Goal: Task Accomplishment & Management: Manage account settings

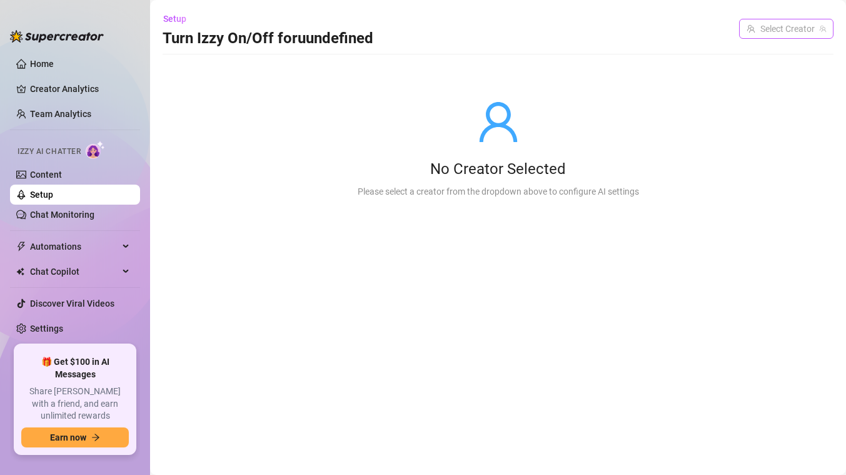
click at [761, 33] on input "search" at bounding box center [781, 28] width 68 height 19
click at [41, 169] on link "Content" at bounding box center [46, 174] width 32 height 10
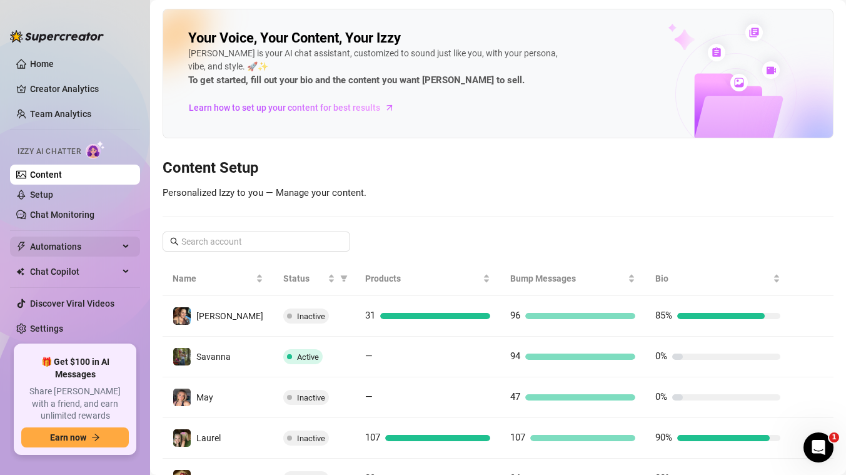
click at [71, 248] on span "Automations" at bounding box center [74, 246] width 89 height 20
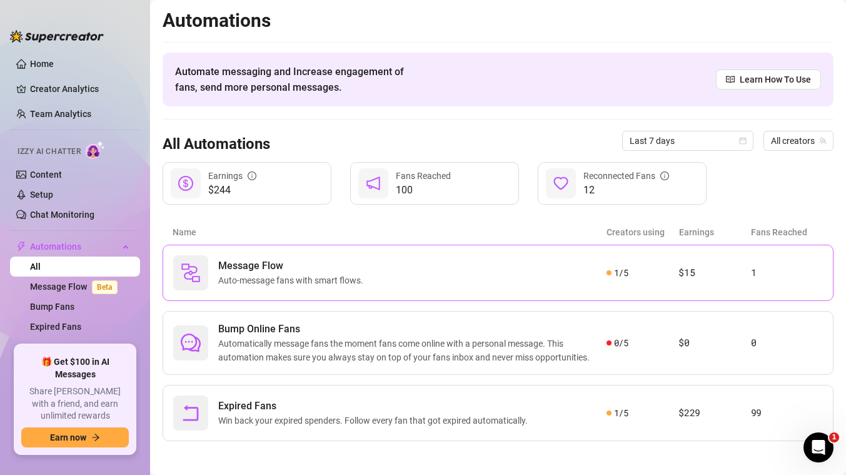
click at [295, 269] on span "Message Flow" at bounding box center [293, 265] width 150 height 15
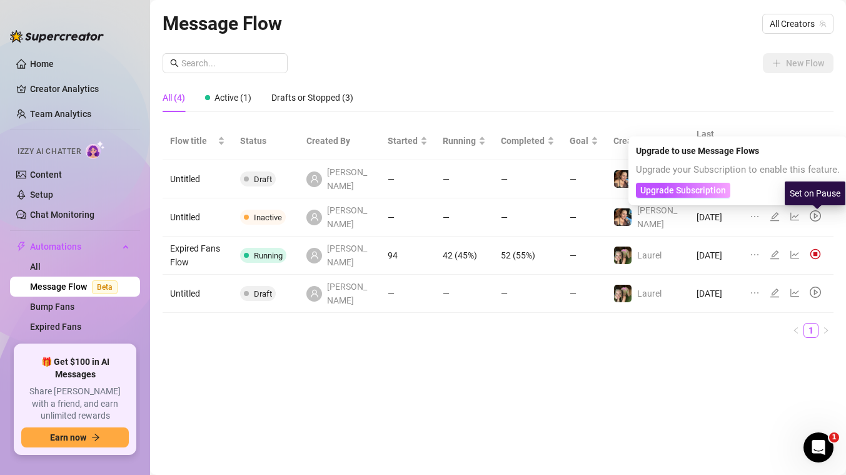
click at [814, 248] on img at bounding box center [815, 253] width 11 height 11
click at [813, 248] on img at bounding box center [815, 253] width 11 height 11
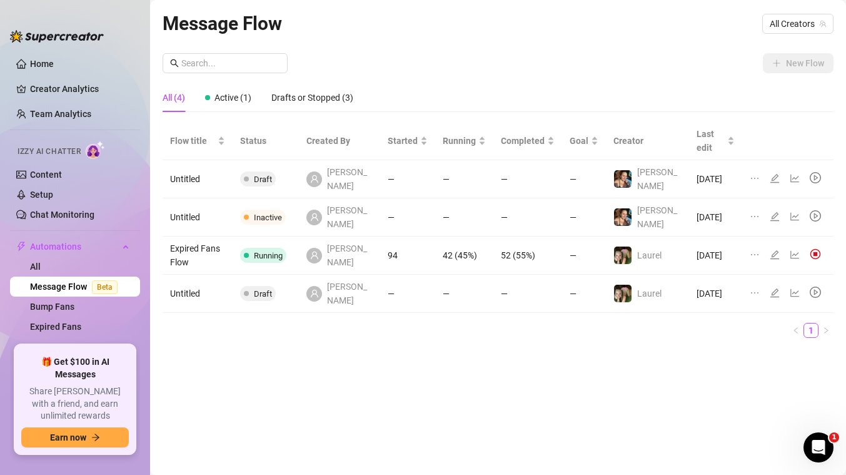
click at [276, 251] on span "Running" at bounding box center [268, 255] width 29 height 9
click at [201, 236] on td "Expired Fans Flow" at bounding box center [198, 255] width 70 height 38
click at [754, 250] on icon "ellipsis" at bounding box center [755, 255] width 10 height 10
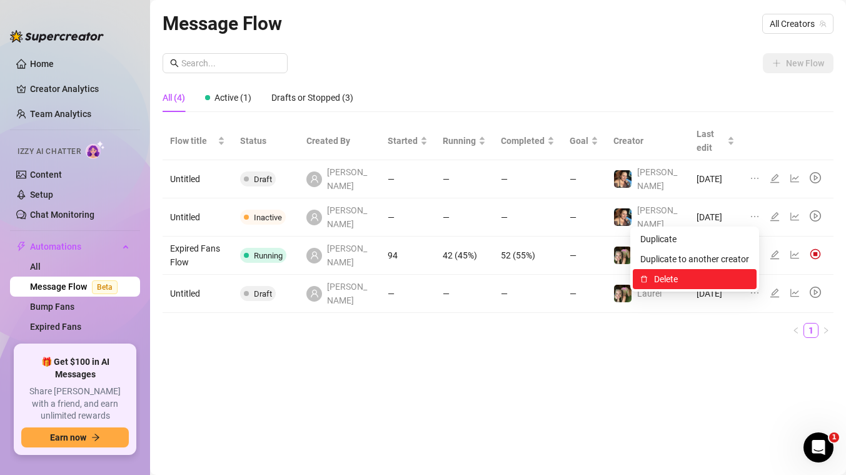
click at [677, 281] on span "Delete" at bounding box center [701, 279] width 95 height 14
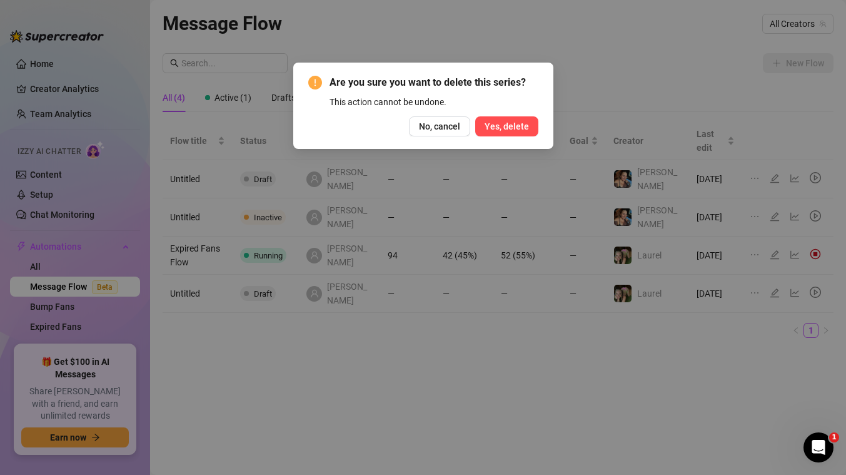
click at [506, 117] on button "Yes, delete" at bounding box center [506, 126] width 63 height 20
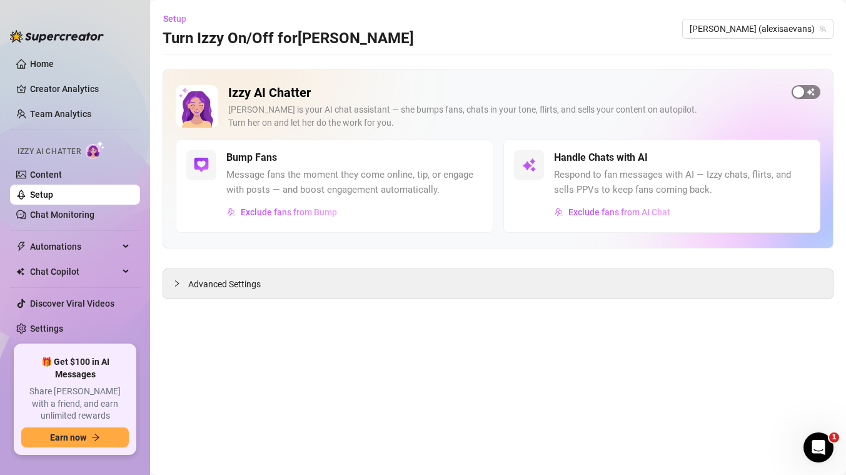
click at [800, 93] on div "button" at bounding box center [798, 91] width 11 height 11
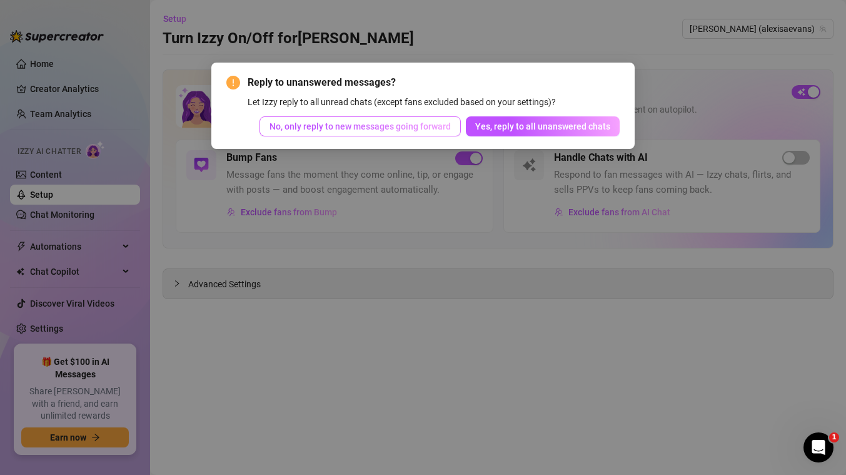
click at [423, 118] on button "No, only reply to new messages going forward" at bounding box center [360, 126] width 201 height 20
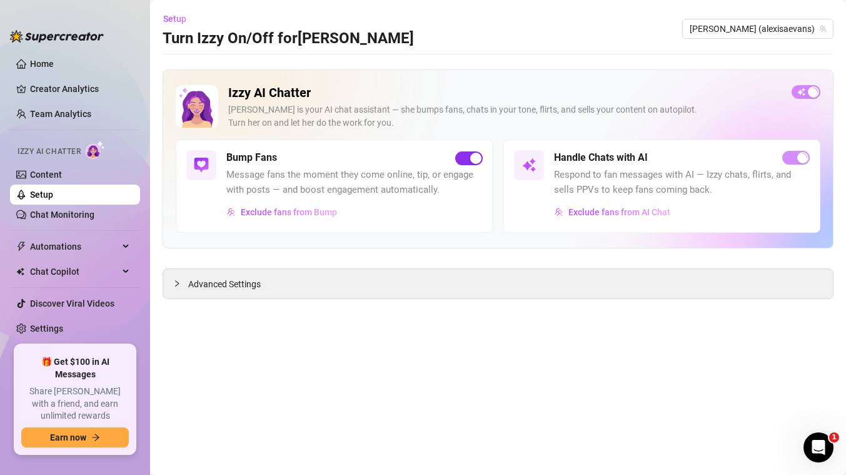
click at [470, 156] on div "button" at bounding box center [475, 158] width 11 height 11
click at [470, 156] on span "button" at bounding box center [469, 158] width 28 height 14
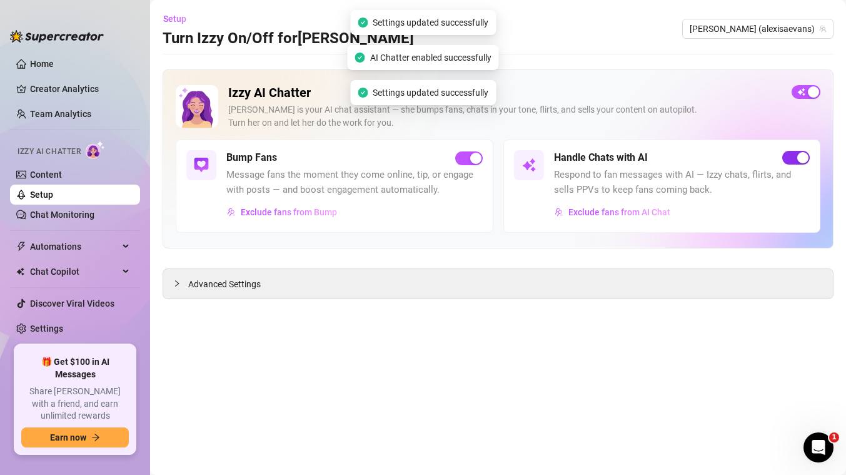
click at [800, 159] on div "button" at bounding box center [802, 157] width 11 height 11
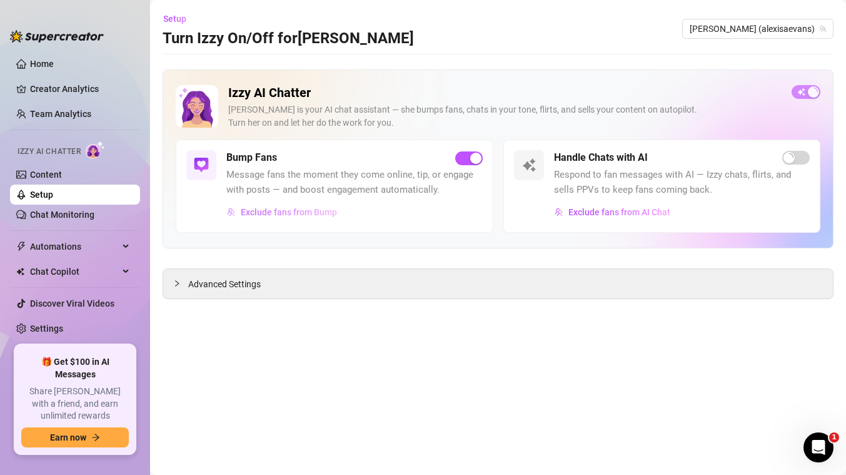
click at [303, 208] on span "Exclude fans from Bump" at bounding box center [289, 212] width 96 height 10
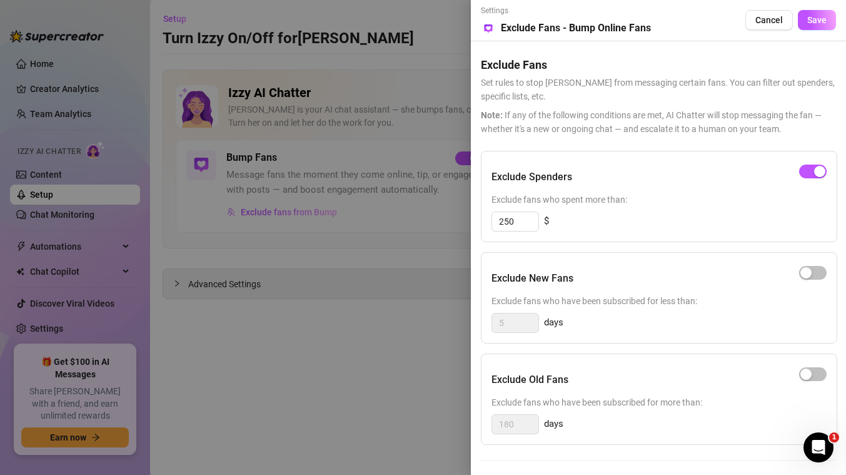
click at [378, 347] on div at bounding box center [423, 237] width 846 height 475
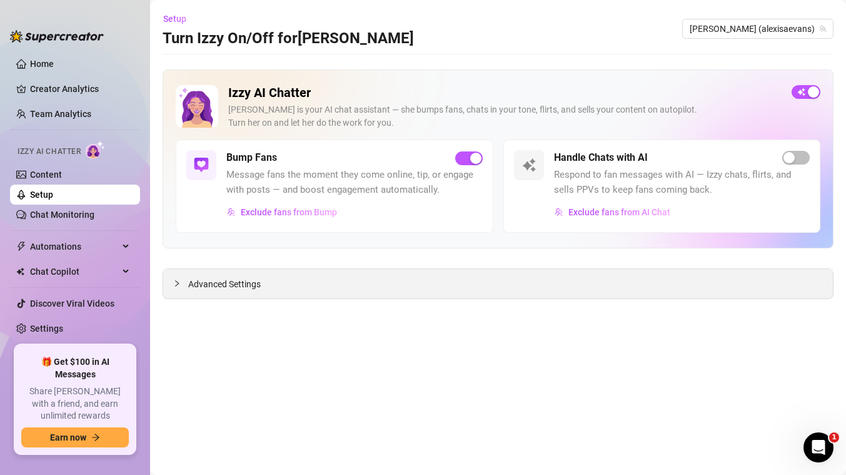
click at [216, 278] on span "Advanced Settings" at bounding box center [224, 284] width 73 height 14
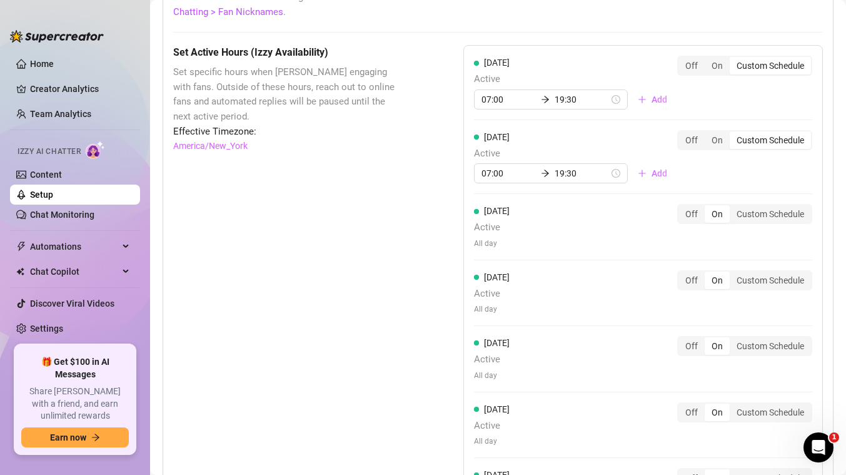
scroll to position [1039, 0]
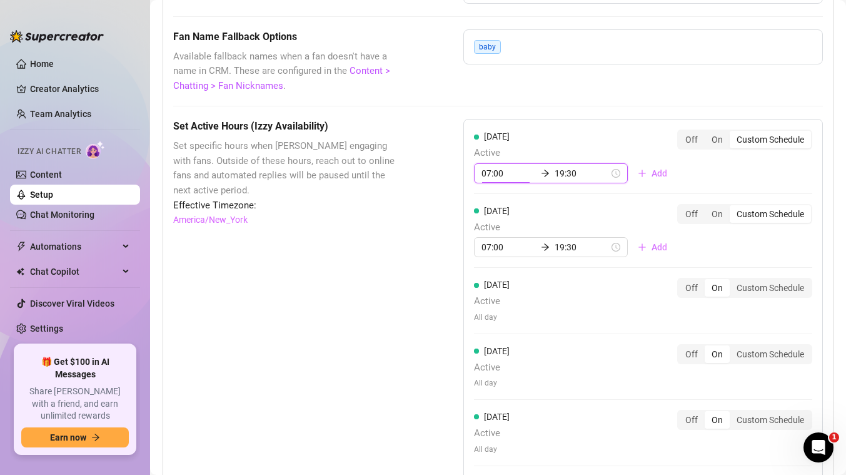
drag, startPoint x: 506, startPoint y: 174, endPoint x: 423, endPoint y: 169, distance: 82.7
click at [426, 170] on div "Set Active Hours (Izzy Availability) Set specific hours when Izzy engaging with…" at bounding box center [498, 408] width 650 height 578
type input "1"
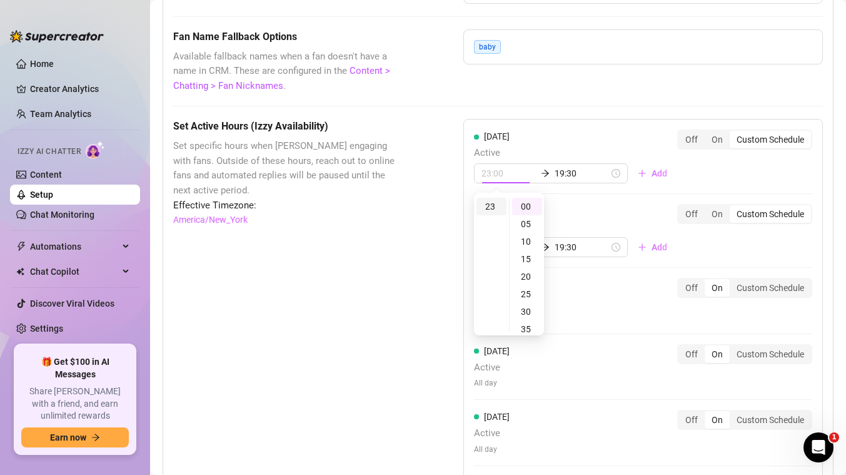
click at [492, 208] on div "23" at bounding box center [492, 207] width 30 height 18
click at [530, 253] on div "40" at bounding box center [527, 256] width 30 height 18
type input "23:40"
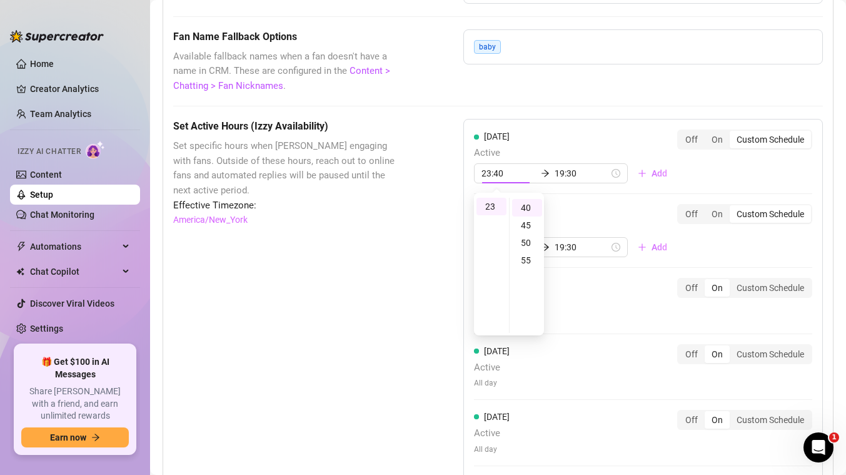
click at [581, 221] on span "Active" at bounding box center [575, 227] width 203 height 15
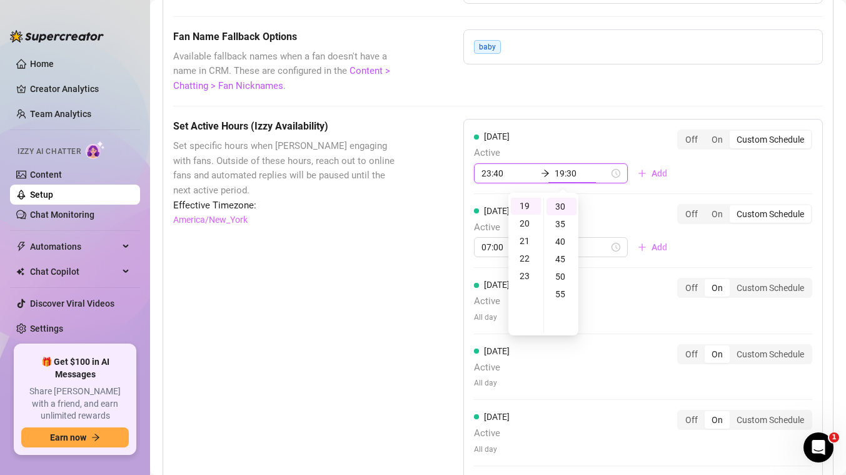
scroll to position [333, 0]
type input "1"
type input "23:59"
click at [598, 217] on div "[DATE] Active 07:00 19:30 Add" at bounding box center [575, 231] width 203 height 54
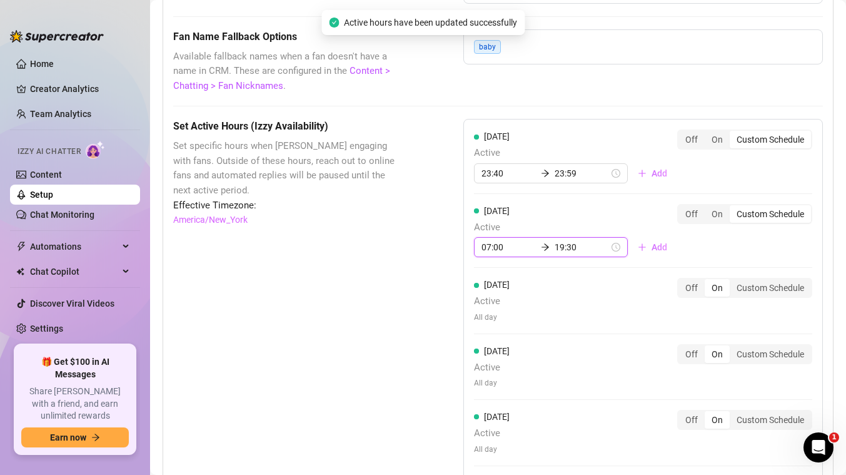
click at [498, 248] on input "07:00" at bounding box center [509, 247] width 54 height 14
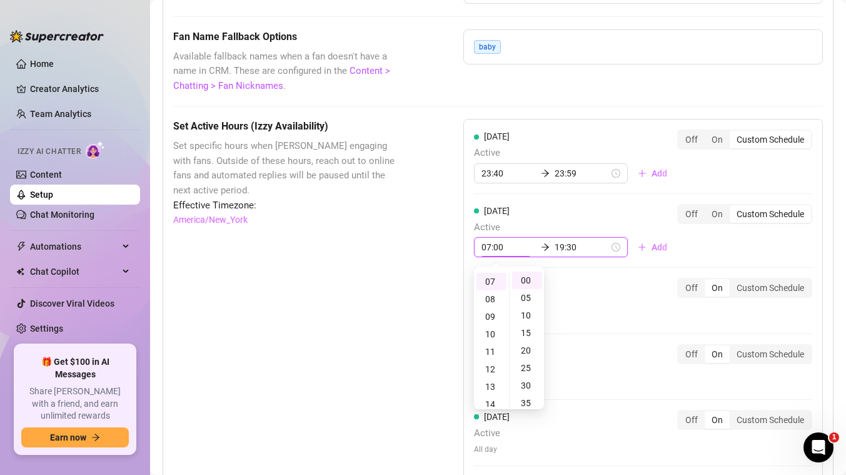
drag, startPoint x: 505, startPoint y: 247, endPoint x: 434, endPoint y: 232, distance: 72.9
click at [435, 233] on div "Set Active Hours (Izzy Availability) Set specific hours when Izzy engaging with…" at bounding box center [498, 408] width 650 height 578
type input "2"
type input "00:00"
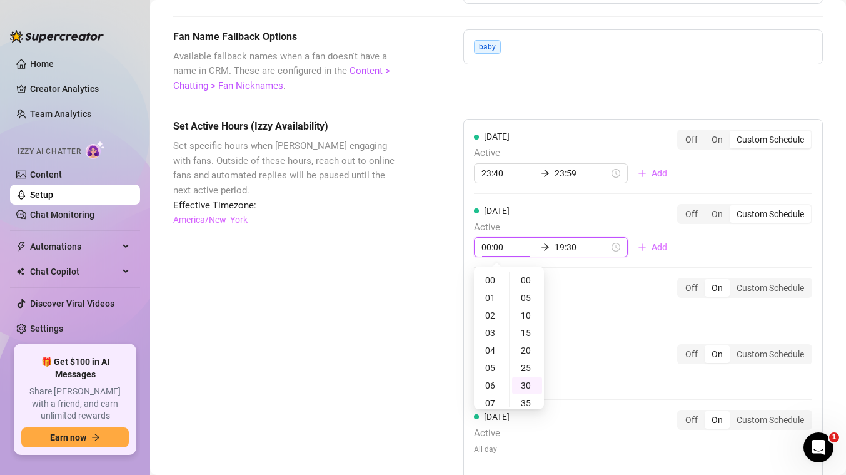
drag, startPoint x: 572, startPoint y: 247, endPoint x: 547, endPoint y: 246, distance: 24.4
click at [555, 246] on input "19:30" at bounding box center [582, 247] width 54 height 14
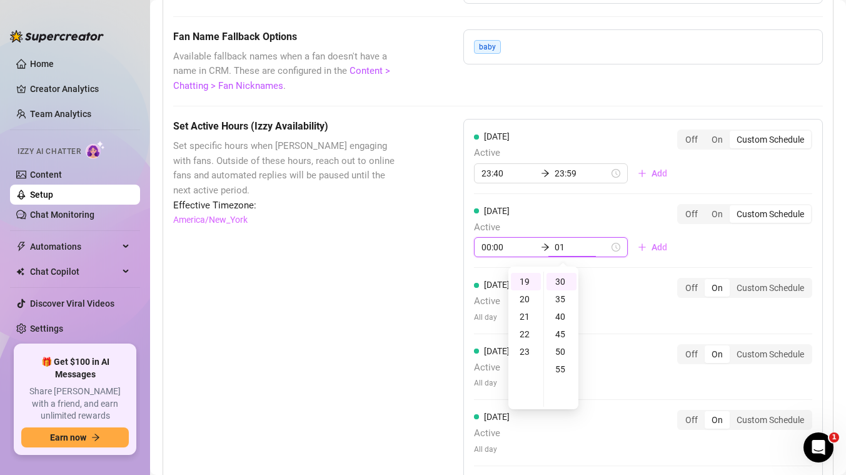
scroll to position [331, 0]
type input "01:30"
click at [667, 247] on div "[DATE] Active 00:00 01:30 Add Off On Custom Schedule" at bounding box center [643, 231] width 338 height 54
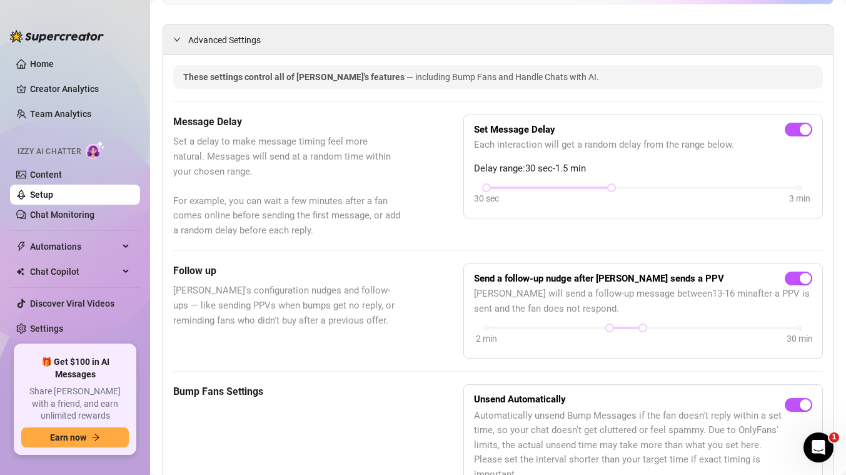
scroll to position [0, 0]
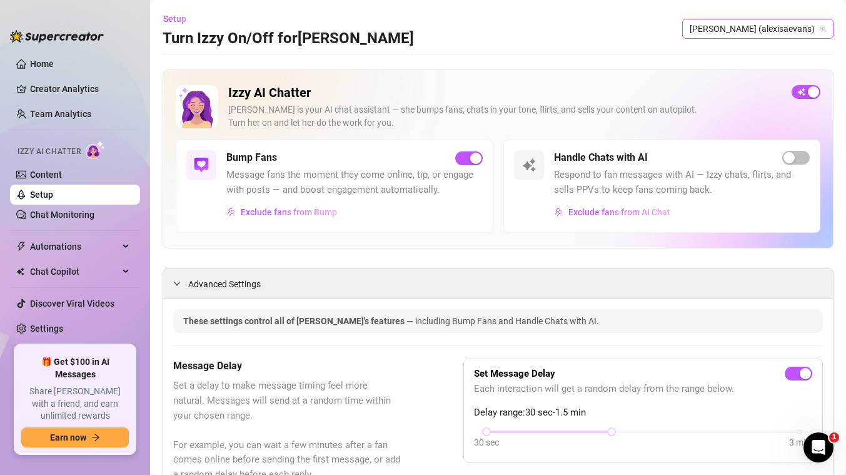
click at [769, 24] on span "[PERSON_NAME] (alexisaevans)" at bounding box center [758, 28] width 136 height 19
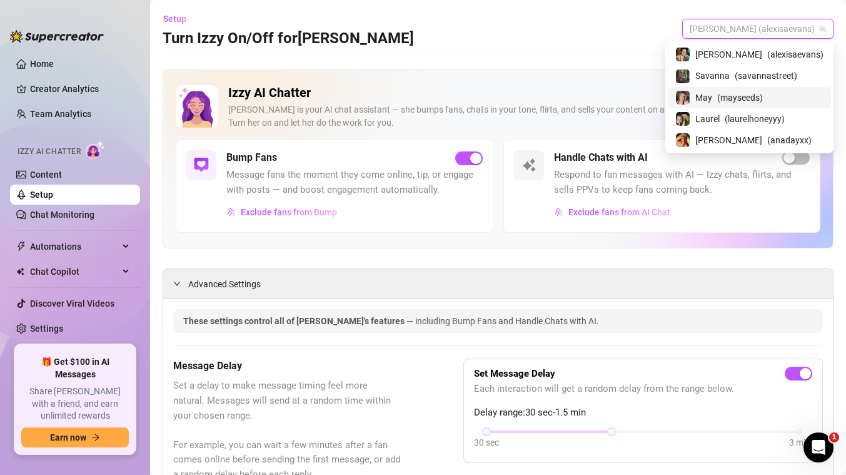
click at [562, 120] on div "[PERSON_NAME] is your AI chat assistant — she bumps fans, chats in your tone, f…" at bounding box center [504, 116] width 553 height 26
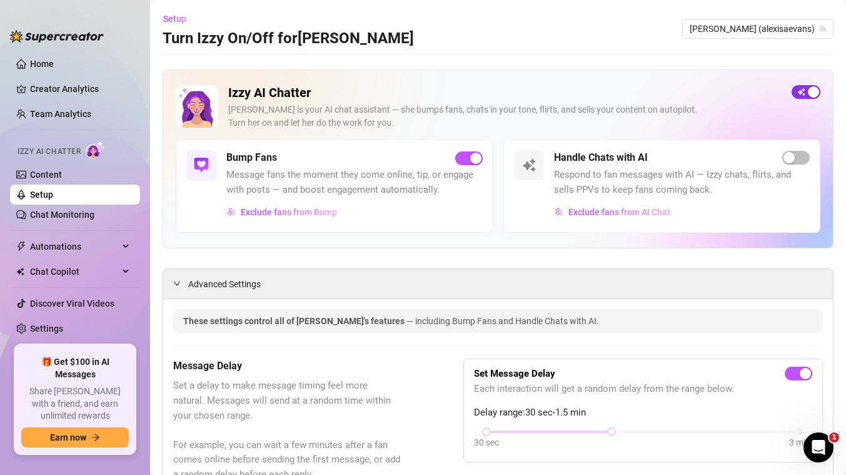
click at [812, 94] on div "button" at bounding box center [813, 91] width 11 height 11
click at [805, 28] on span "[PERSON_NAME] (alexisaevans)" at bounding box center [758, 28] width 136 height 19
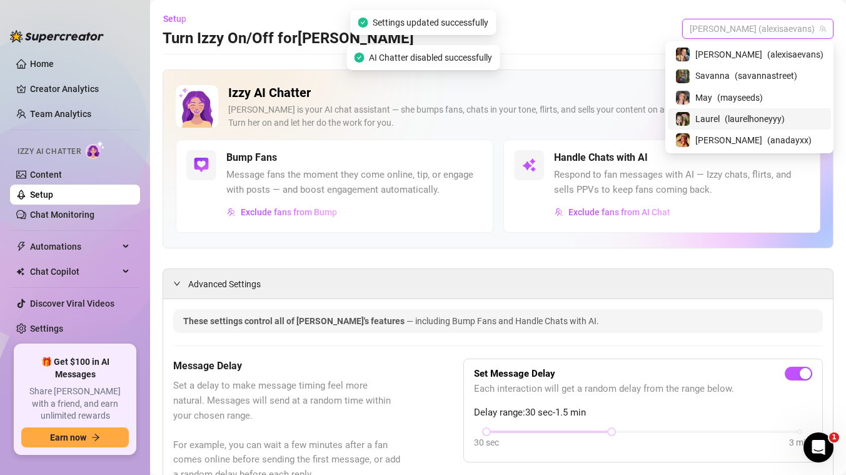
click at [720, 120] on span "Laurel" at bounding box center [707, 119] width 24 height 14
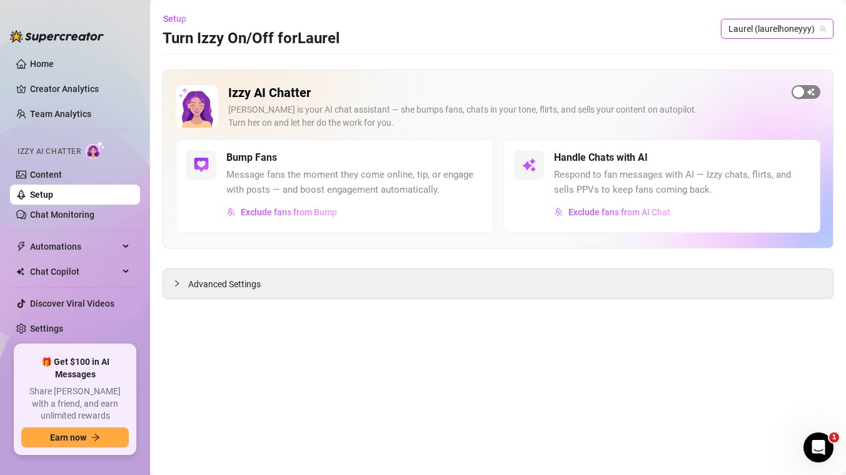
click at [802, 92] on div "button" at bounding box center [798, 91] width 11 height 11
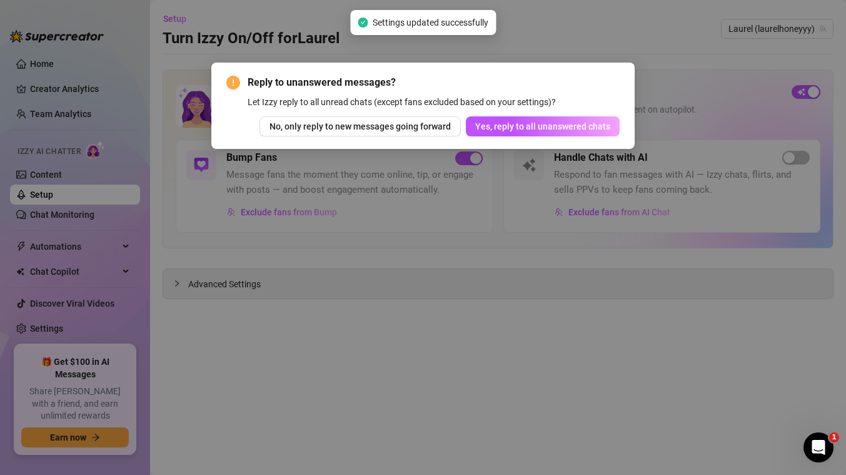
click at [578, 37] on div "Reply to unanswered messages? Let Izzy reply to all unread chats (except fans e…" at bounding box center [423, 237] width 846 height 475
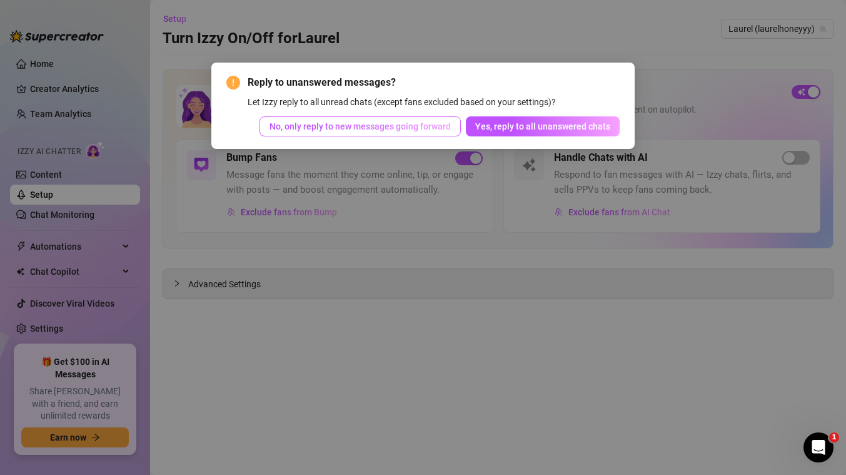
click at [391, 130] on span "No, only reply to new messages going forward" at bounding box center [360, 126] width 181 height 10
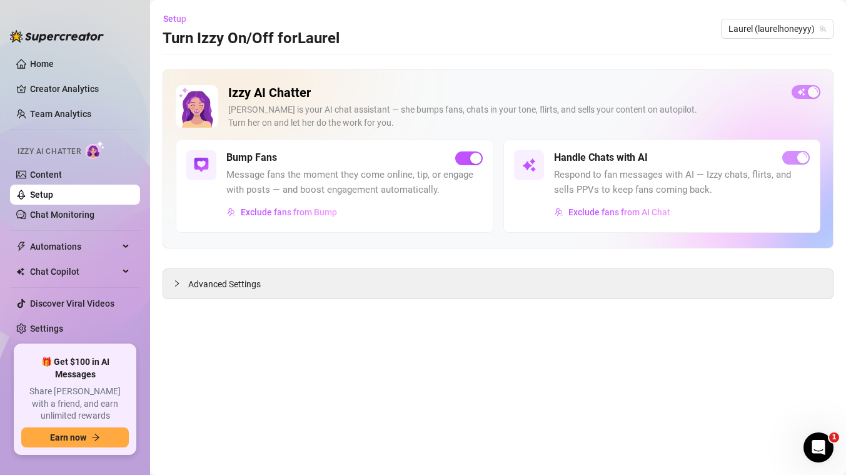
click at [805, 156] on div "button" at bounding box center [802, 157] width 11 height 11
click at [675, 99] on h2 "Izzy AI Chatter" at bounding box center [504, 93] width 553 height 16
click at [225, 282] on span "Advanced Settings" at bounding box center [224, 284] width 73 height 14
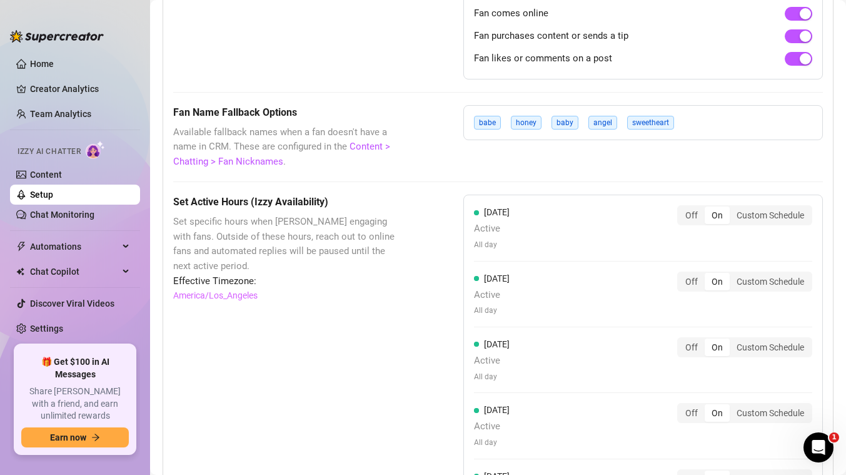
scroll to position [979, 0]
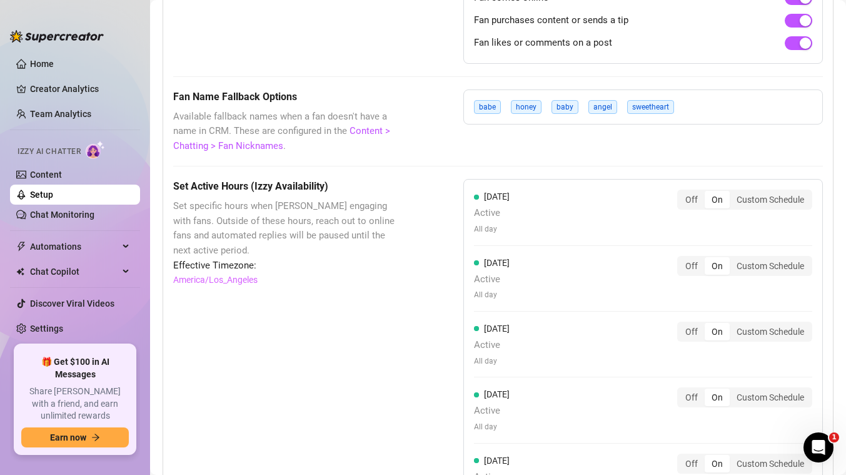
click at [593, 268] on div "[DATE] Active All day Off On Custom Schedule" at bounding box center [643, 278] width 338 height 45
click at [760, 263] on div "Custom Schedule" at bounding box center [770, 266] width 81 height 18
click at [733, 259] on input "Custom Schedule" at bounding box center [733, 259] width 0 height 0
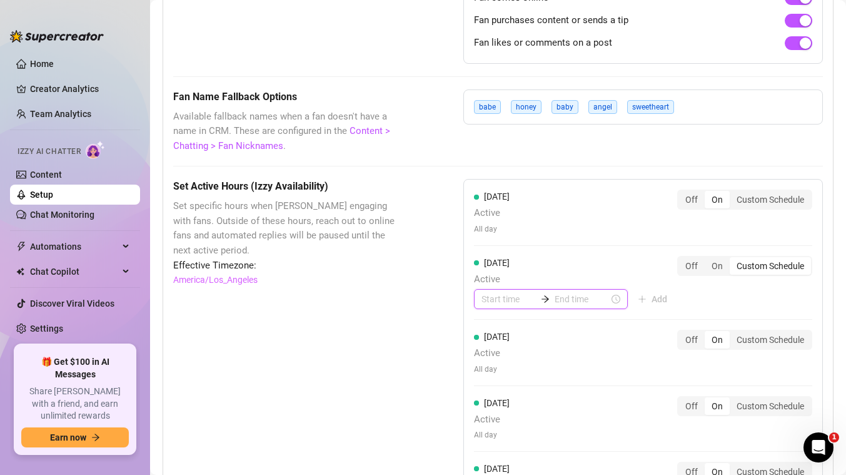
click at [494, 296] on input at bounding box center [509, 299] width 54 height 14
type input "00:00"
click at [567, 305] on input at bounding box center [582, 299] width 54 height 14
type input "01:00"
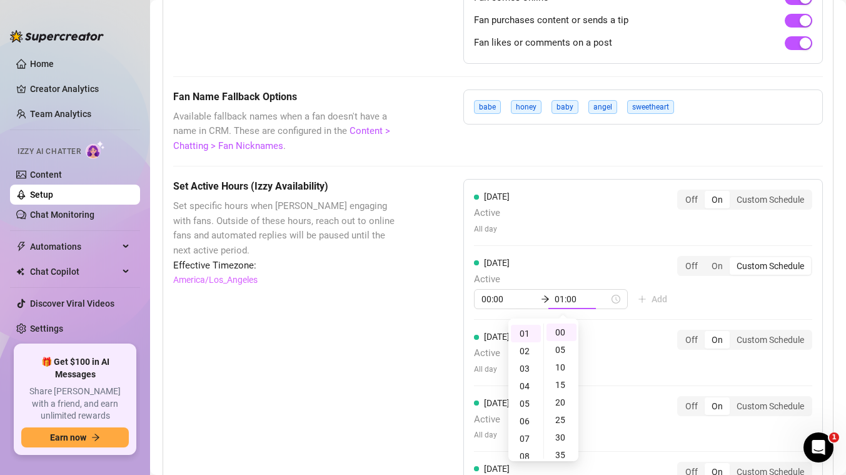
click at [734, 131] on div "Fan Name Fallback Options Available fallback names when a fan doesn't have a na…" at bounding box center [498, 121] width 650 height 64
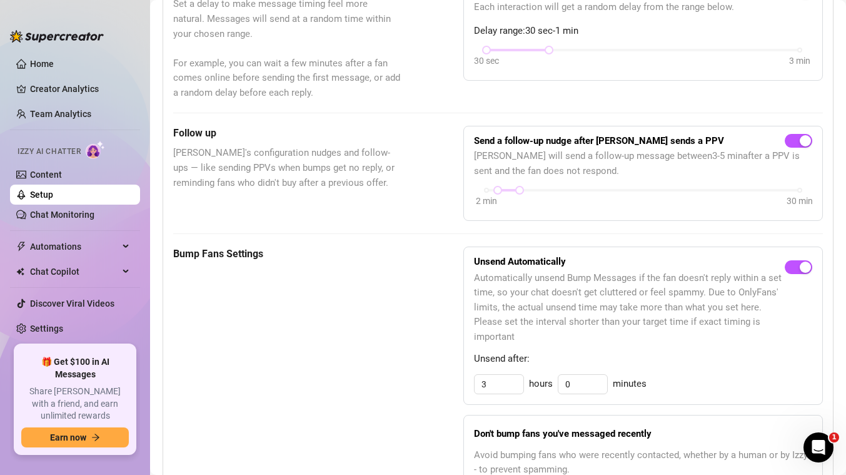
scroll to position [0, 0]
